Goal: Check status: Check status

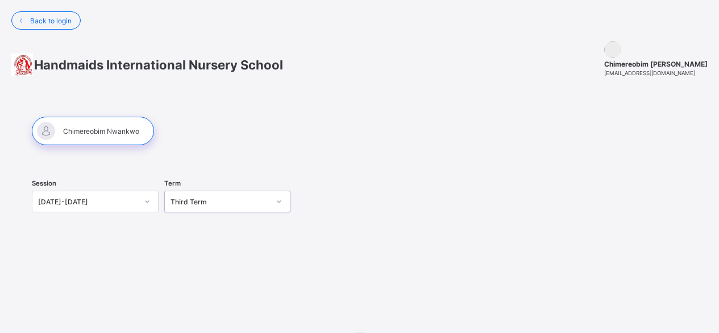
scroll to position [1, 0]
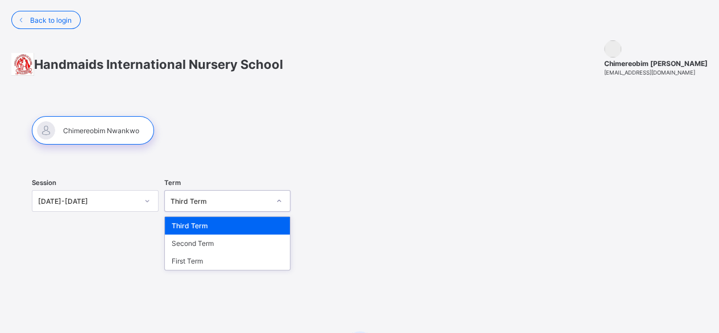
click at [283, 200] on icon at bounding box center [279, 200] width 7 height 11
click at [202, 222] on div "Third Term" at bounding box center [228, 226] width 126 height 18
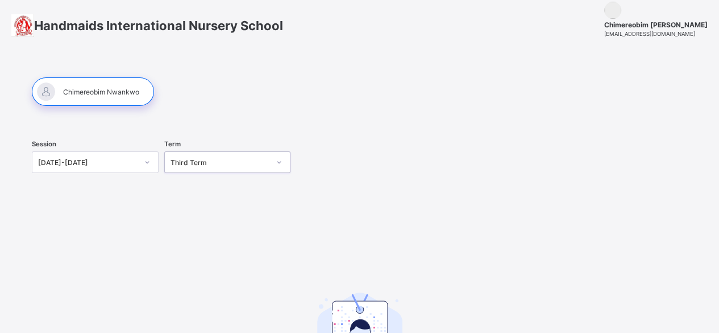
scroll to position [40, 0]
click at [100, 89] on div at bounding box center [93, 91] width 122 height 28
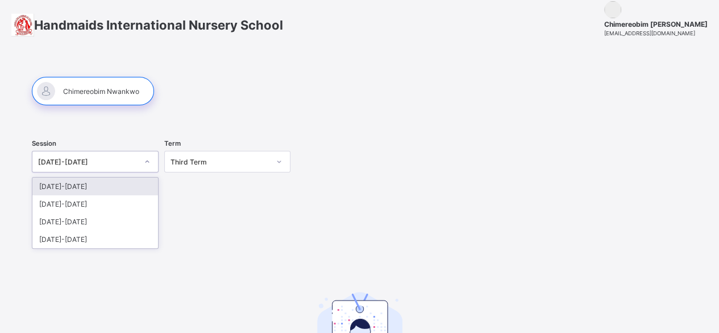
click at [148, 160] on icon at bounding box center [147, 161] width 4 height 2
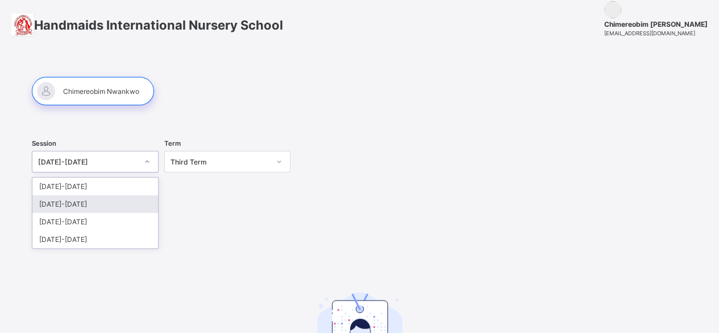
click at [92, 200] on div "[DATE]-[DATE]" at bounding box center [95, 204] width 126 height 18
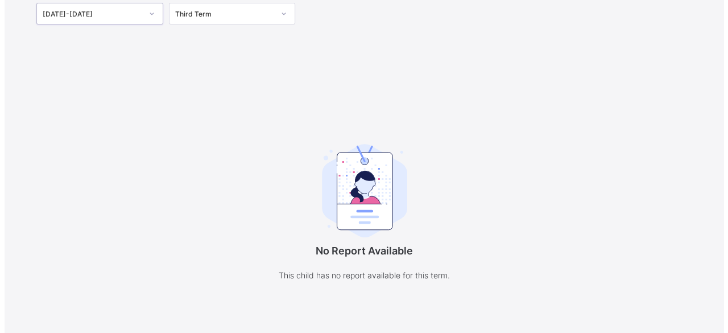
scroll to position [0, 0]
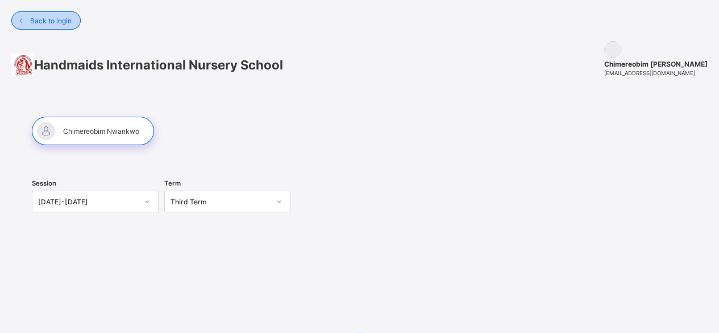
click at [41, 19] on span "Back to login" at bounding box center [51, 20] width 42 height 9
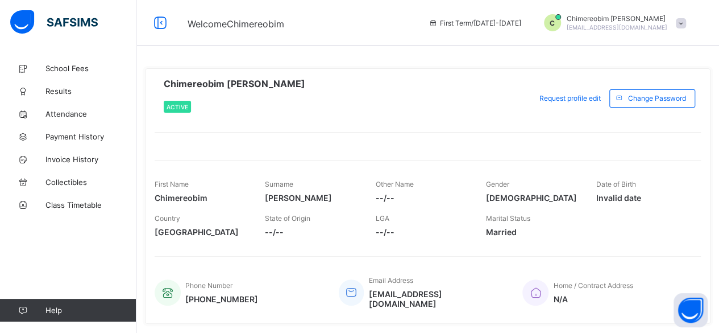
scroll to position [26, 0]
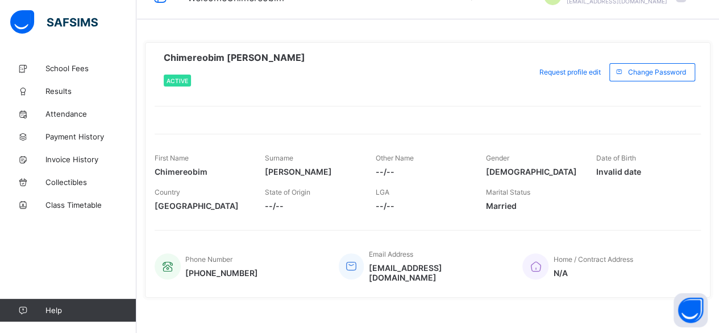
click at [523, 203] on span "Married" at bounding box center [532, 206] width 93 height 10
click at [58, 96] on link "Results" at bounding box center [68, 91] width 136 height 23
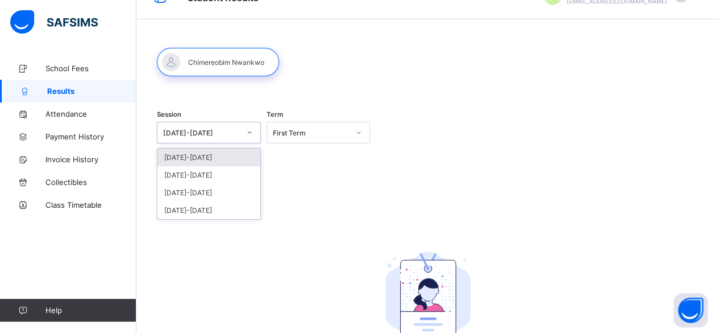
click at [252, 132] on icon at bounding box center [249, 132] width 7 height 11
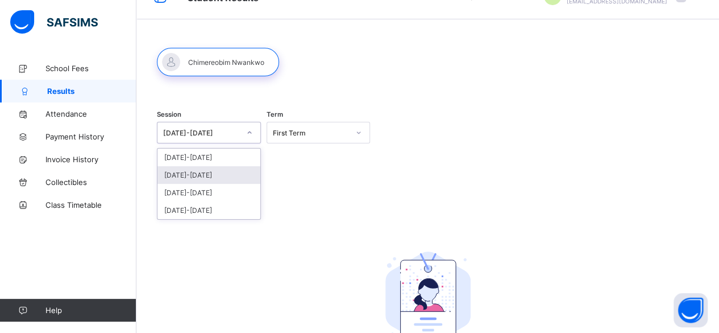
click at [198, 176] on div "[DATE]-[DATE]" at bounding box center [209, 175] width 103 height 18
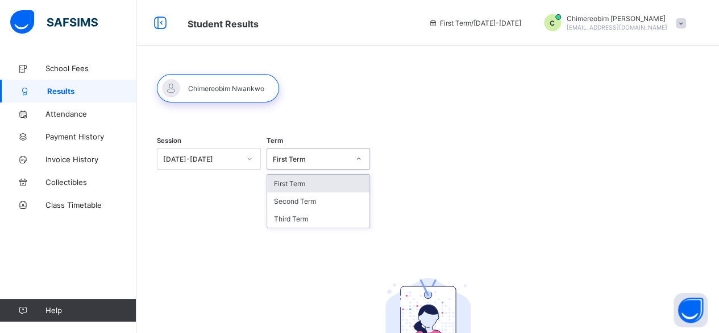
click at [362, 159] on icon at bounding box center [358, 158] width 7 height 11
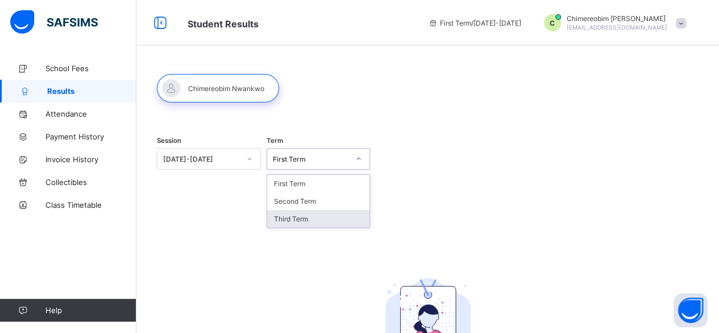
click at [307, 213] on div "Third Term" at bounding box center [318, 219] width 103 height 18
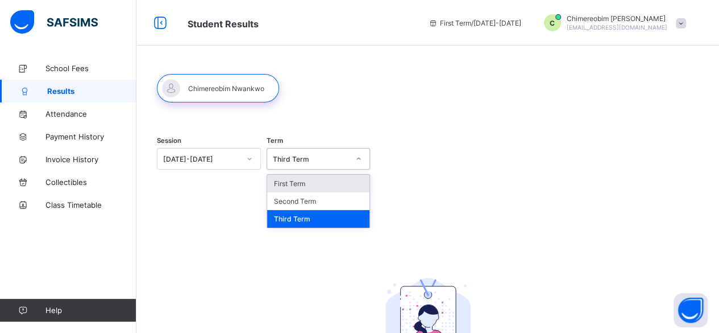
click at [362, 159] on icon at bounding box center [358, 158] width 7 height 11
click at [323, 183] on div "First Term" at bounding box center [318, 184] width 103 height 18
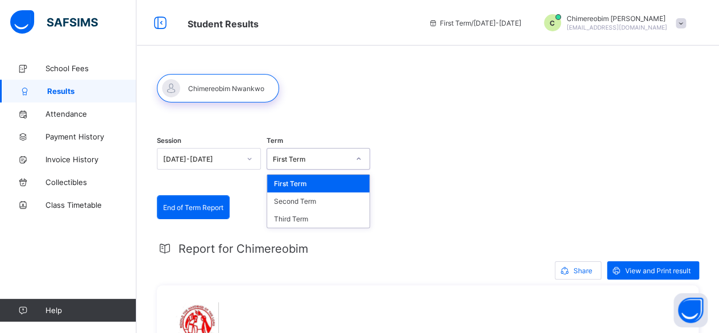
click at [362, 159] on icon at bounding box center [358, 158] width 7 height 11
click at [306, 200] on div "Second Term" at bounding box center [318, 201] width 103 height 18
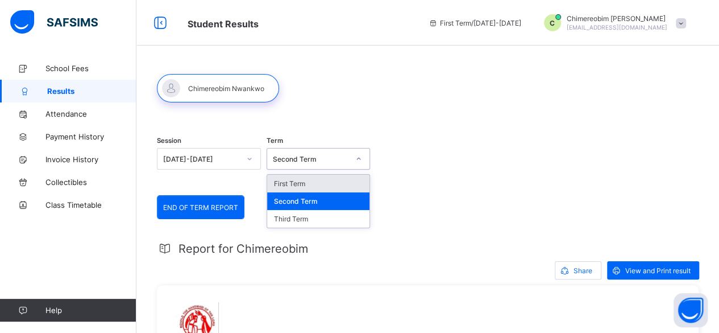
click at [362, 156] on icon at bounding box center [358, 158] width 7 height 11
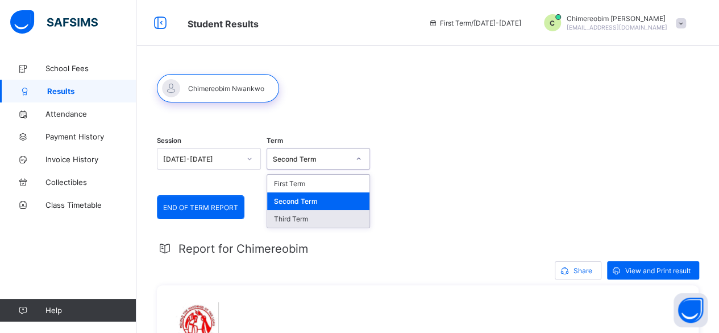
click at [293, 217] on div "Third Term" at bounding box center [318, 219] width 103 height 18
